Goal: Task Accomplishment & Management: Use online tool/utility

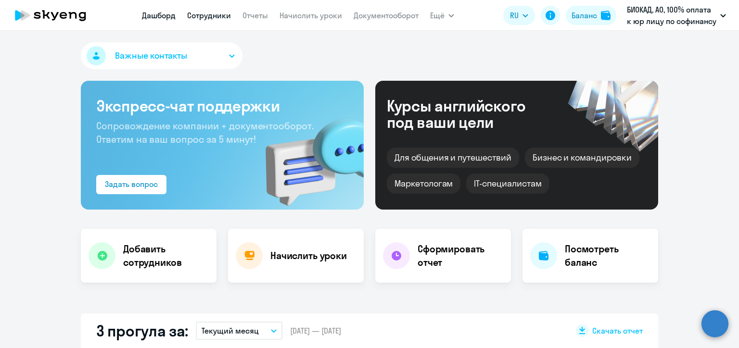
click at [209, 15] on link "Сотрудники" at bounding box center [209, 16] width 44 height 10
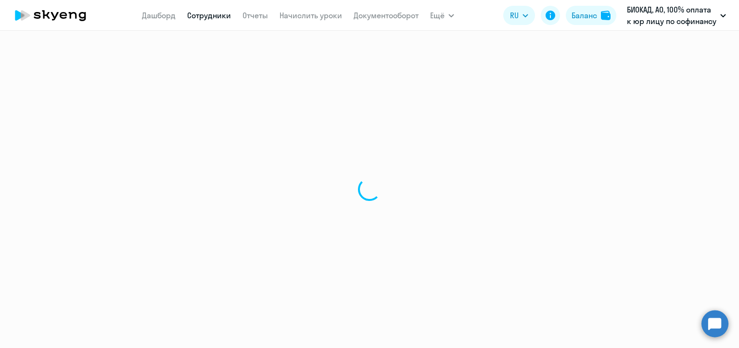
select select "30"
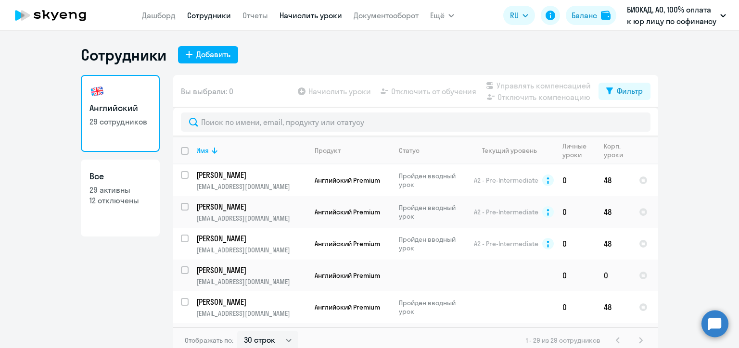
click at [305, 17] on link "Начислить уроки" at bounding box center [311, 16] width 63 height 10
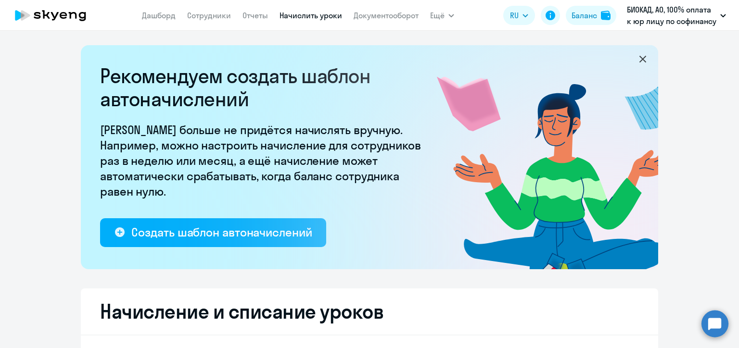
select select "10"
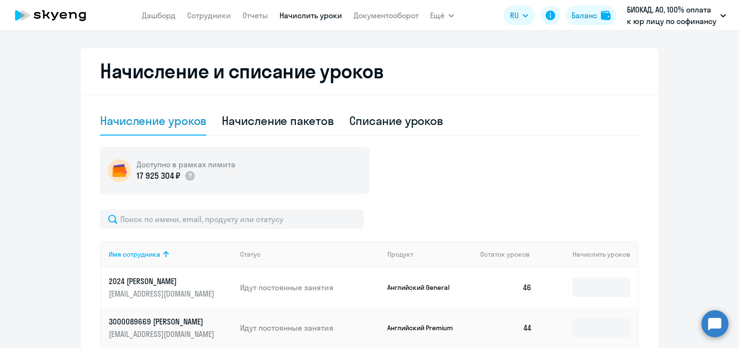
scroll to position [289, 0]
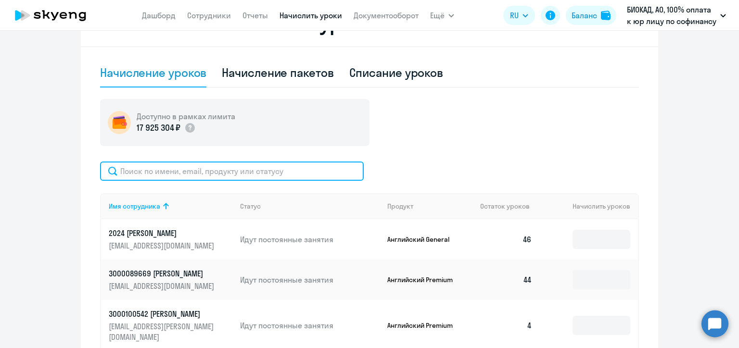
click at [241, 175] on input "text" at bounding box center [232, 171] width 264 height 19
paste input "Пухтинская"
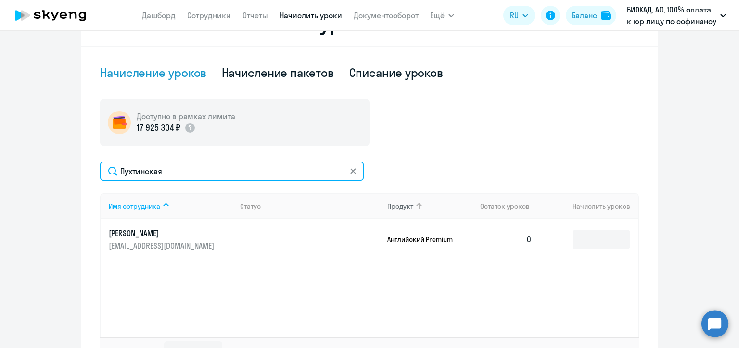
type input "Пухтинская"
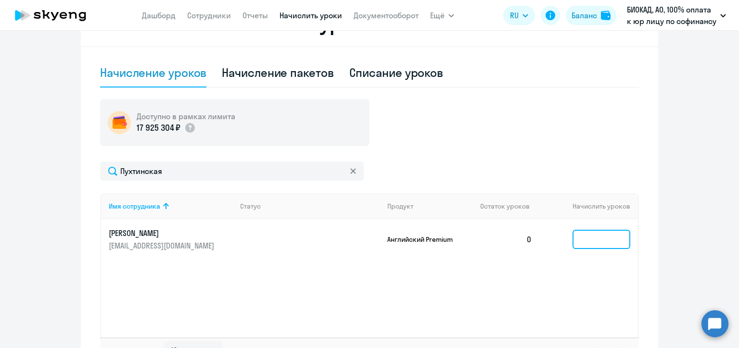
click at [579, 239] on input at bounding box center [602, 239] width 58 height 19
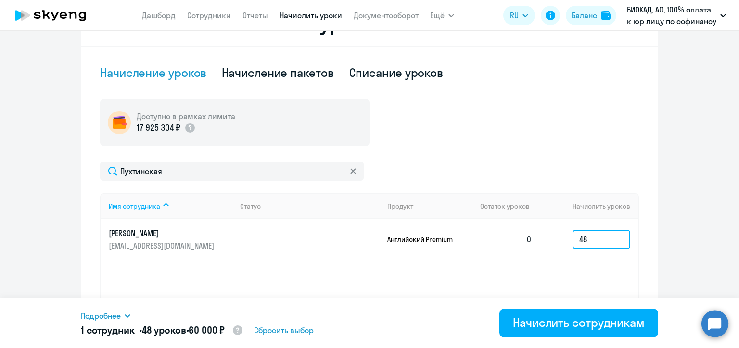
type input "48"
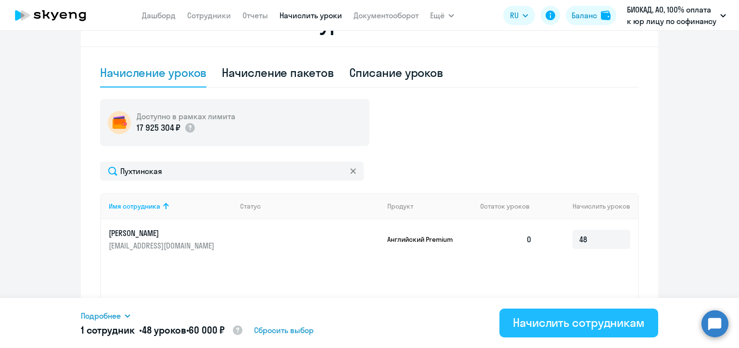
click at [577, 325] on div "Начислить сотрудникам" at bounding box center [579, 322] width 132 height 15
